Goal: Task Accomplishment & Management: Use online tool/utility

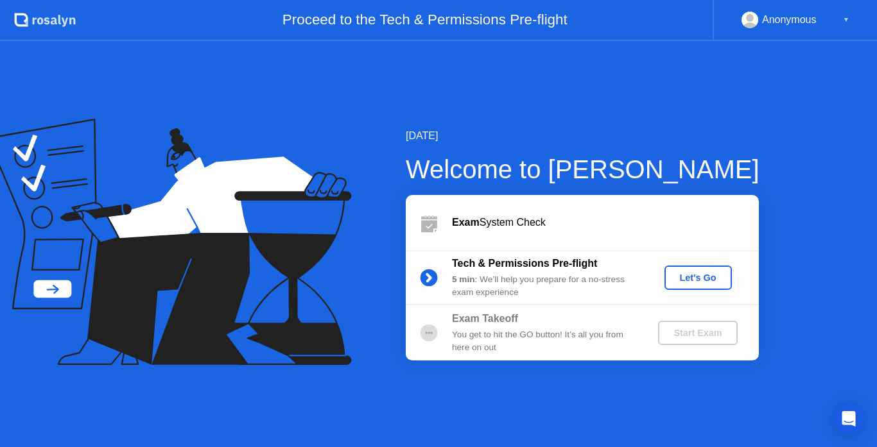
drag, startPoint x: 374, startPoint y: 255, endPoint x: 669, endPoint y: 282, distance: 297.0
click at [374, 255] on div "[DATE] Welcome to [PERSON_NAME] Exam System Check Tech & Permissions Pre-flight…" at bounding box center [562, 244] width 395 height 232
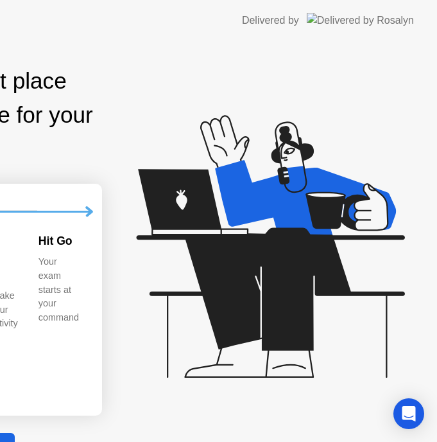
drag, startPoint x: 325, startPoint y: 197, endPoint x: 354, endPoint y: 234, distance: 46.7
click at [353, 234] on icon at bounding box center [267, 252] width 331 height 329
click at [354, 234] on icon at bounding box center [267, 252] width 331 height 329
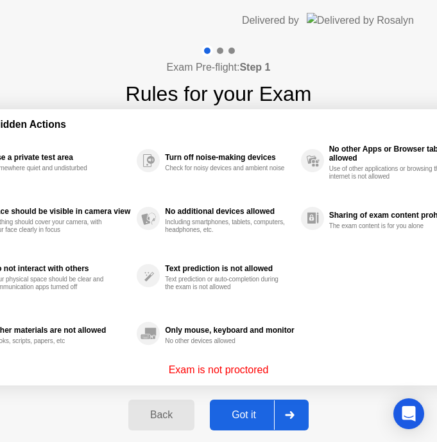
click at [241, 420] on div "Got it" at bounding box center [244, 415] width 60 height 12
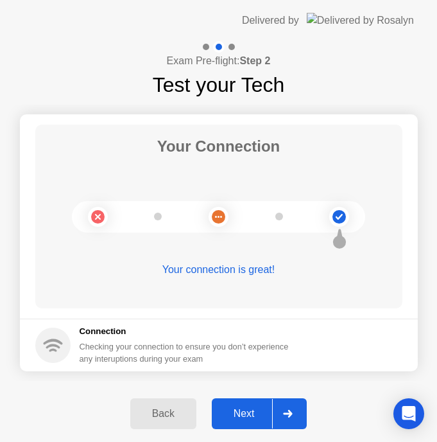
click at [233, 408] on div "Next" at bounding box center [244, 414] width 57 height 12
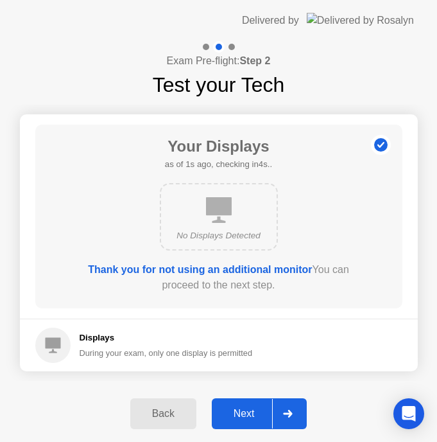
click at [246, 361] on div "Displays During your exam, only one display is permitted" at bounding box center [144, 344] width 218 height 35
click at [244, 408] on div "Next" at bounding box center [244, 414] width 57 height 12
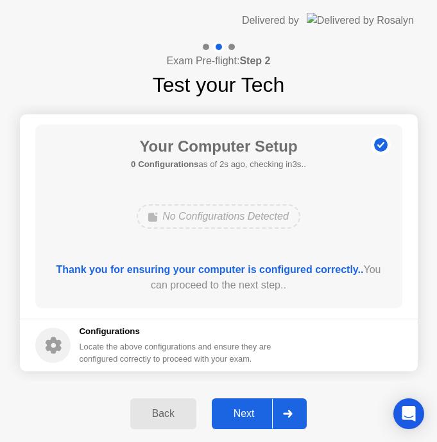
click at [243, 418] on div "Next" at bounding box center [244, 414] width 57 height 12
